Goal: Information Seeking & Learning: Learn about a topic

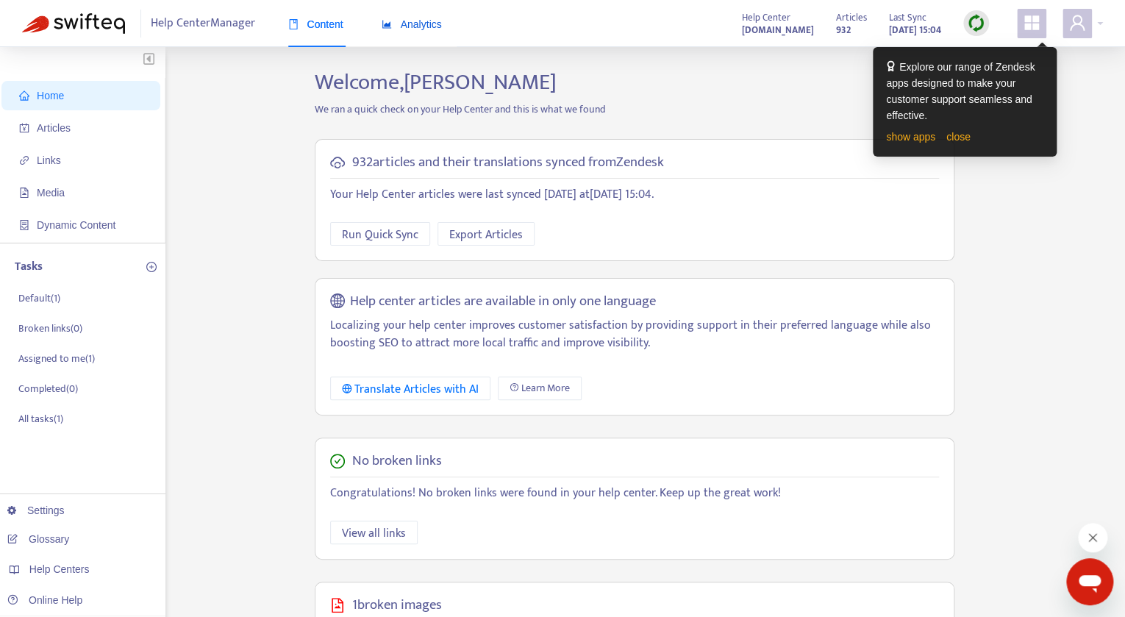
click at [414, 30] on span "Analytics" at bounding box center [412, 24] width 60 height 12
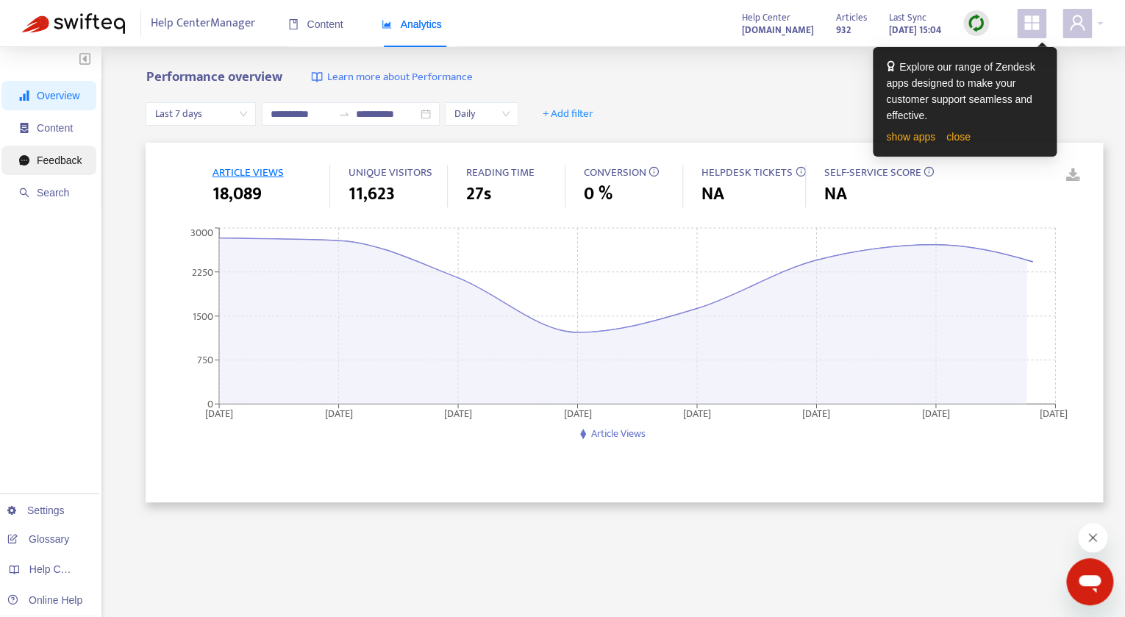
click at [84, 166] on li "Feedback" at bounding box center [48, 160] width 95 height 29
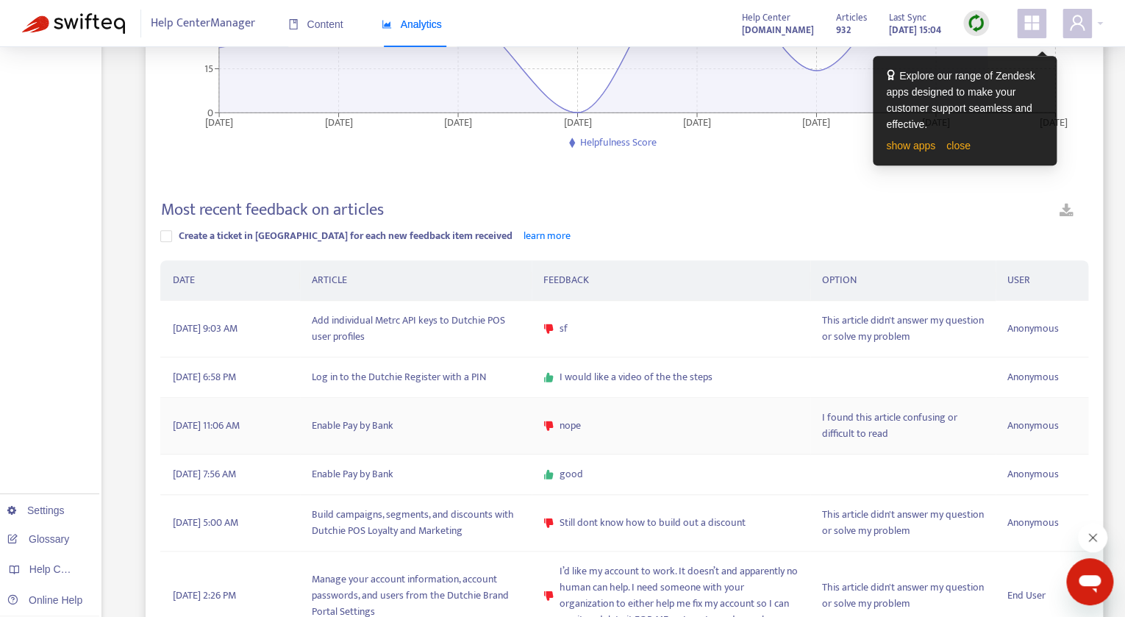
scroll to position [300, 0]
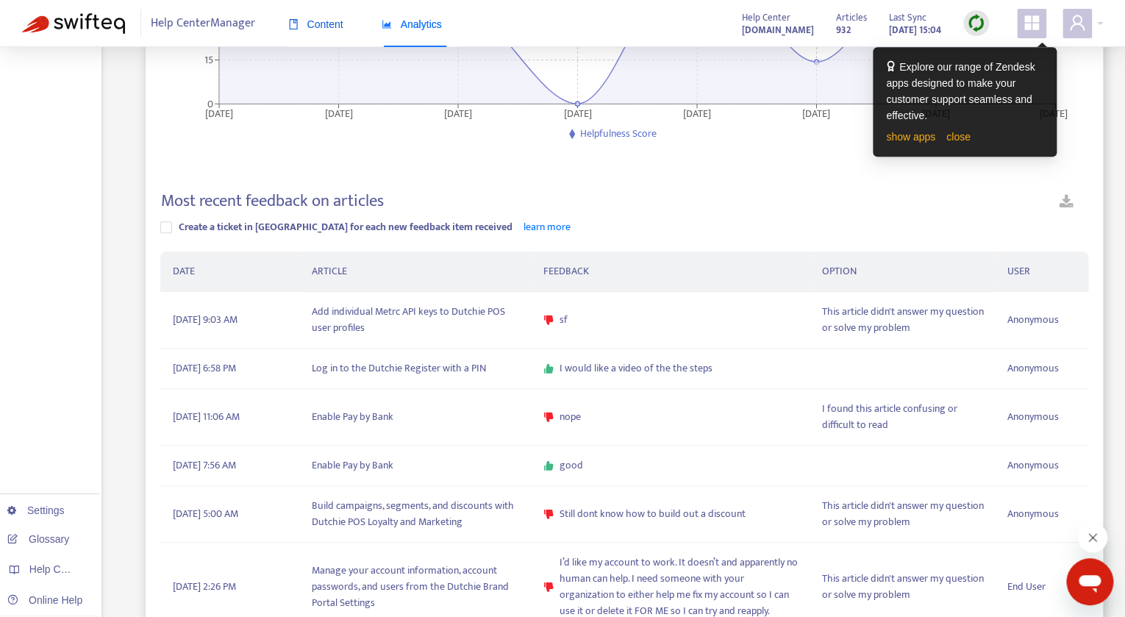
click at [301, 19] on span "Content" at bounding box center [315, 24] width 55 height 12
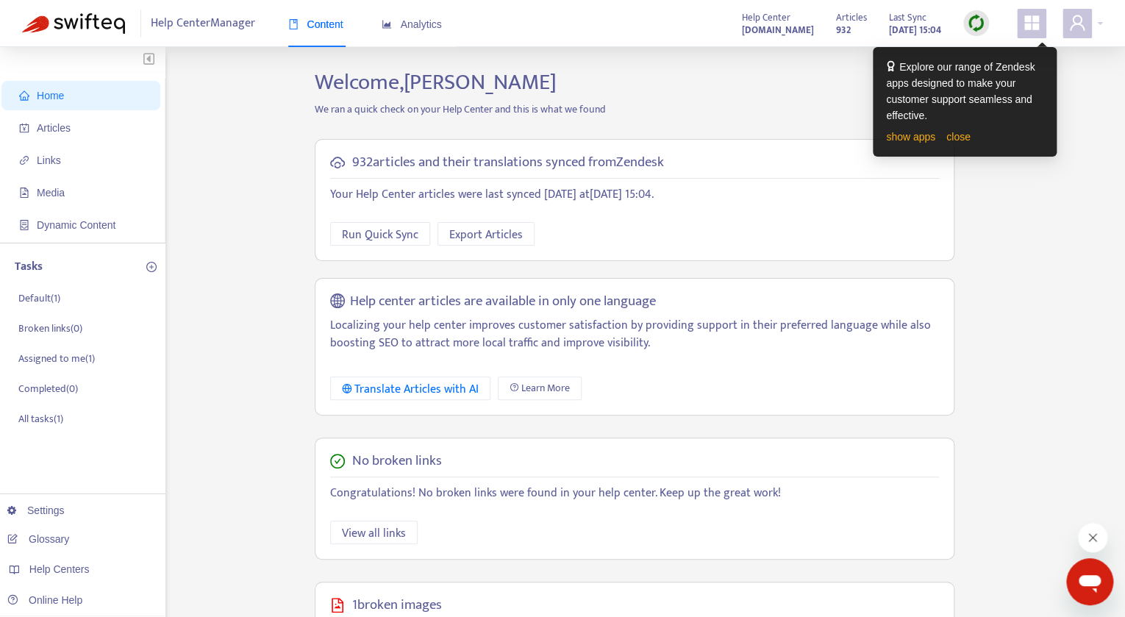
click at [53, 96] on span "Home" at bounding box center [50, 96] width 27 height 12
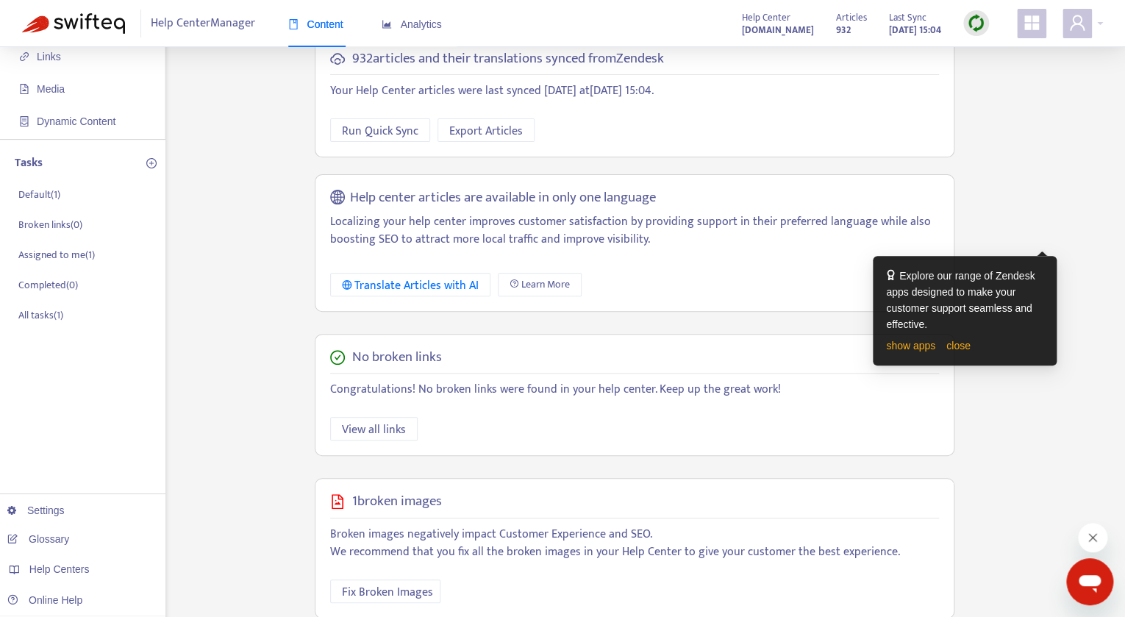
scroll to position [312, 0]
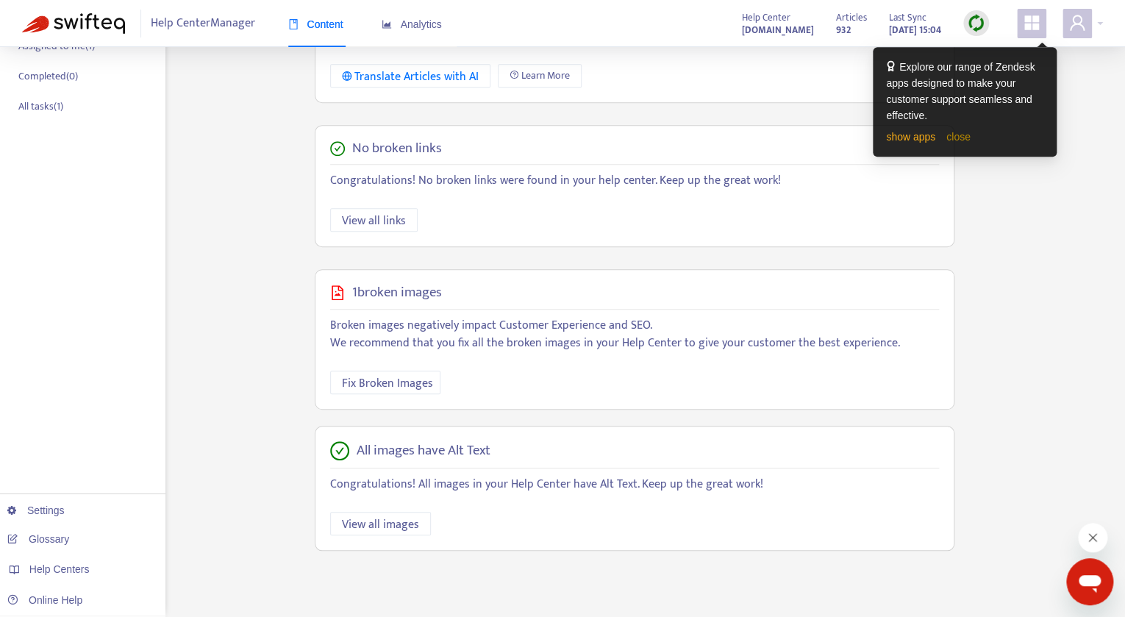
click at [968, 140] on link "close" at bounding box center [958, 137] width 24 height 12
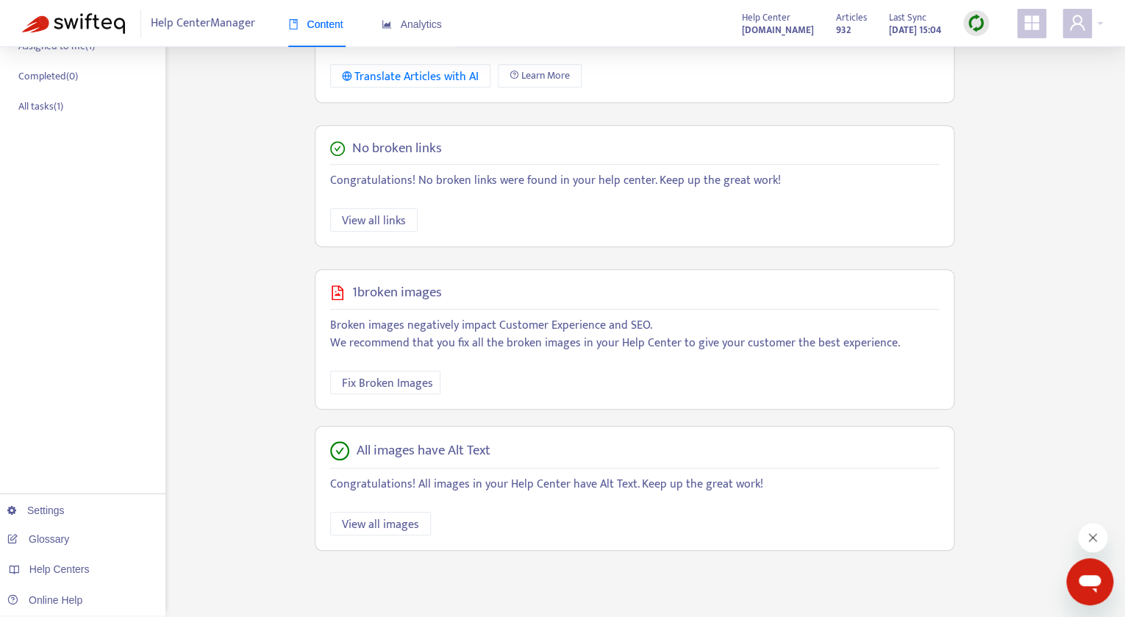
scroll to position [0, 0]
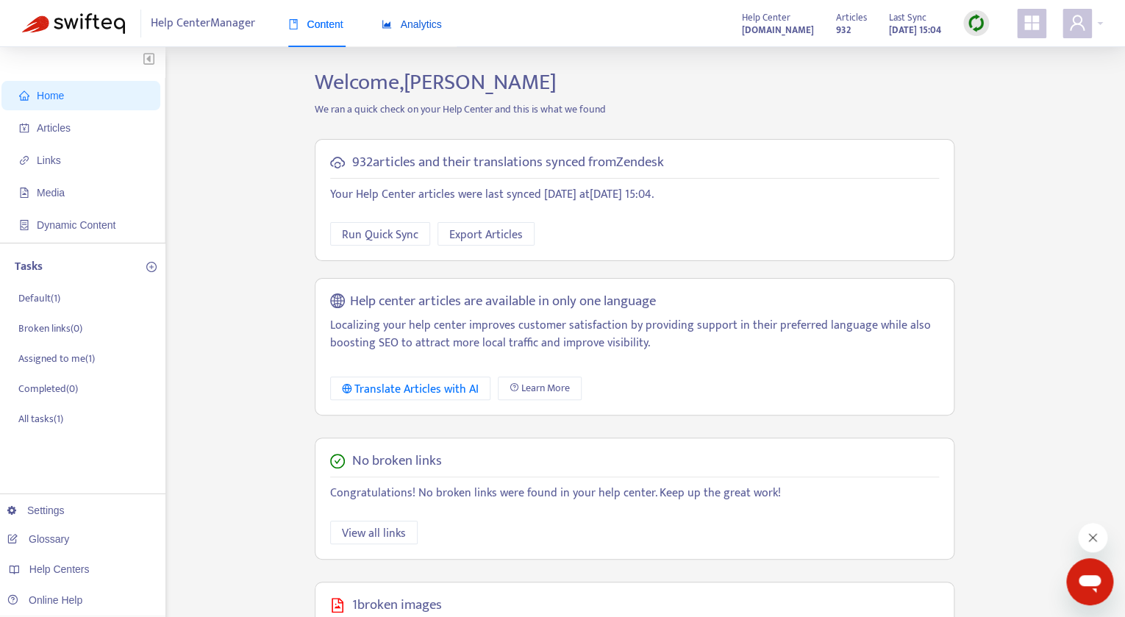
click at [421, 26] on span "Analytics" at bounding box center [412, 24] width 60 height 12
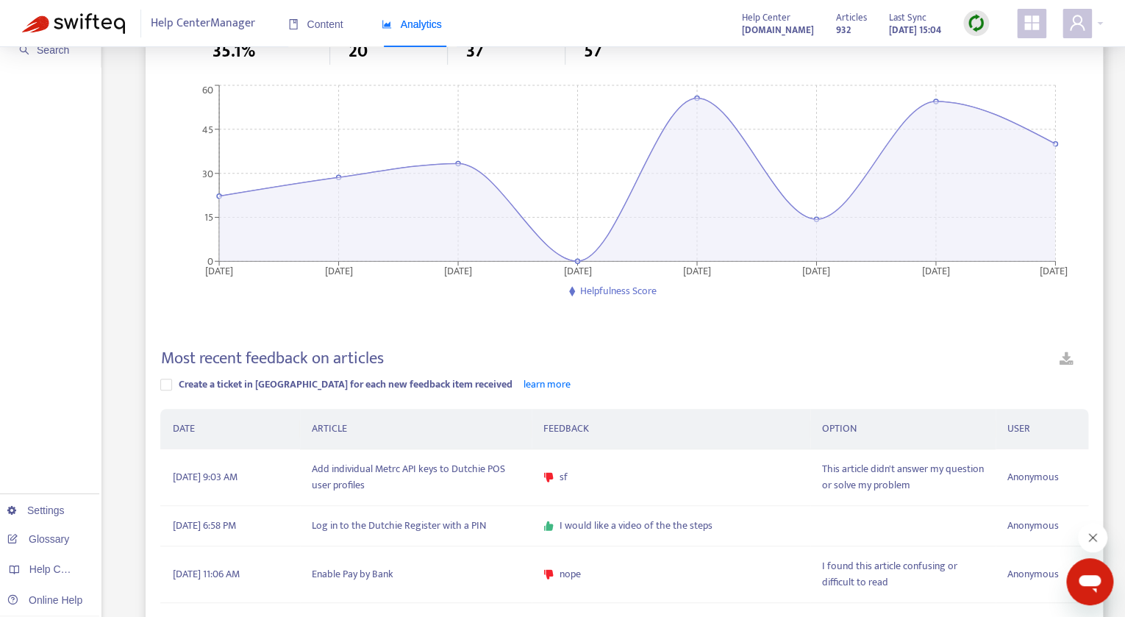
scroll to position [142, 0]
